Goal: Information Seeking & Learning: Check status

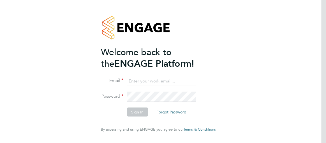
type input "esther.isaac@class1personnel.com"
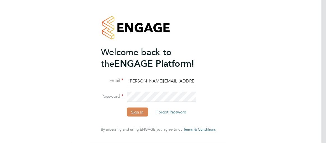
click at [136, 111] on button "Sign In" at bounding box center [137, 111] width 21 height 9
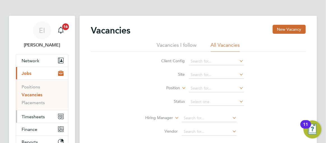
click at [33, 115] on span "Timesheets" at bounding box center [33, 116] width 23 height 5
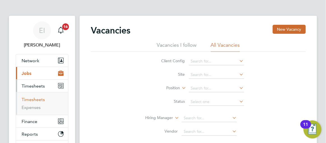
click at [40, 100] on link "Timesheets" at bounding box center [33, 99] width 23 height 5
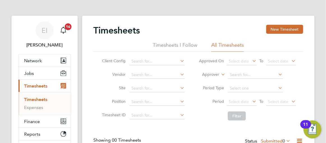
click at [323, 72] on app-barbie "Timesheets New Timesheet Timesheets I Follow All Timesheets Client Config Vendo…" at bounding box center [203, 103] width 242 height 206
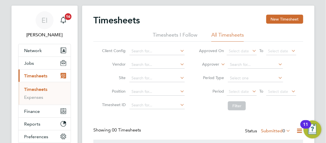
scroll to position [72, 0]
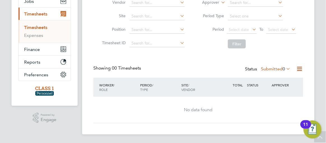
click at [286, 70] on icon at bounding box center [286, 69] width 0 height 8
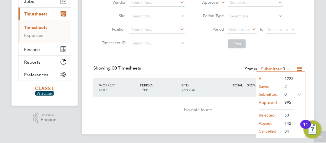
click at [271, 102] on li "Approved" at bounding box center [270, 102] width 26 height 8
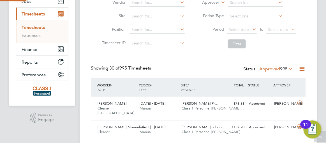
scroll to position [0, 0]
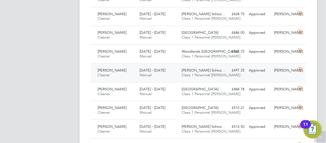
click at [220, 73] on div "Thomas Tallis Schoo… Class 1 Personnel Li…" at bounding box center [201, 73] width 42 height 14
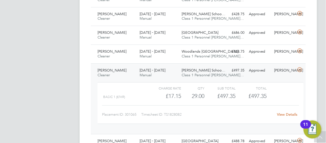
click at [280, 112] on link "View Details" at bounding box center [287, 114] width 20 height 5
click at [323, 28] on app-barbie "Timesheets New Timesheet Timesheets I Follow All Timesheets Client Config Vendo…" at bounding box center [203, 53] width 247 height 843
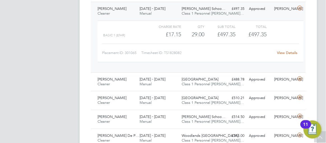
scroll to position [439, 0]
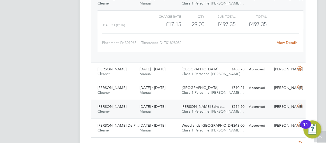
click at [227, 107] on div "£514.50 Approved" at bounding box center [234, 106] width 25 height 9
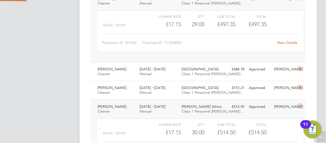
scroll to position [3, 2]
click at [323, 92] on app-barbie "Timesheets New Timesheet Timesheets I Follow All Timesheets Client Config Vendo…" at bounding box center [203, 8] width 247 height 895
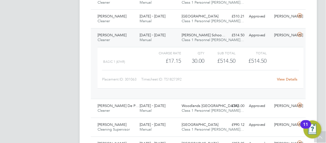
click at [286, 77] on link "View Details" at bounding box center [287, 79] width 20 height 5
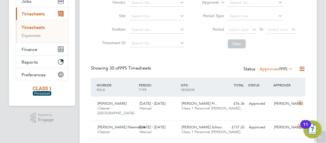
scroll to position [82, 0]
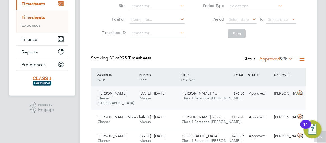
click at [232, 95] on div "£76.36 Approved" at bounding box center [234, 93] width 25 height 9
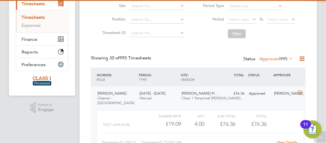
scroll to position [3, 3]
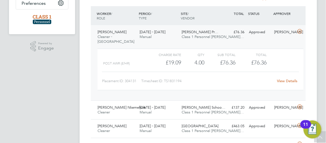
click at [282, 82] on link "View Details" at bounding box center [287, 80] width 20 height 5
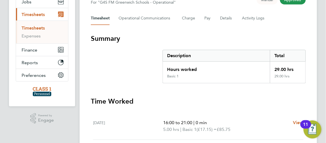
scroll to position [51, 0]
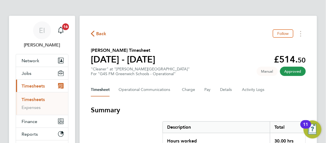
click at [92, 35] on icon "button" at bounding box center [93, 34] width 4 height 6
click at [92, 31] on icon "button" at bounding box center [93, 34] width 4 height 6
click at [92, 34] on icon "button" at bounding box center [93, 34] width 4 height 6
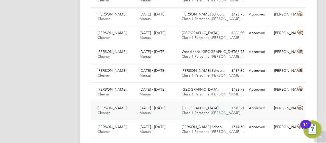
click at [220, 111] on div "Julian Hospital Class 1 Personnel Li…" at bounding box center [201, 110] width 42 height 14
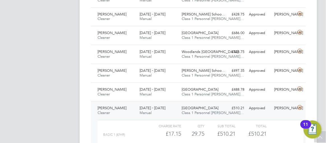
click at [324, 105] on app-barbie "Timesheets New Timesheet Timesheets I Follow All Timesheets Client Config Vendo…" at bounding box center [203, 54] width 247 height 843
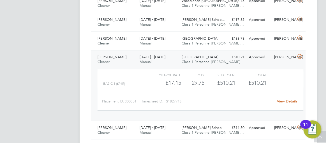
click at [280, 99] on link "View Details" at bounding box center [287, 101] width 20 height 5
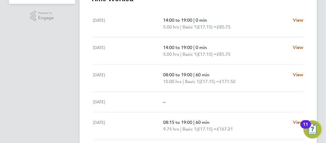
scroll to position [184, 0]
